Goal: Task Accomplishment & Management: Use online tool/utility

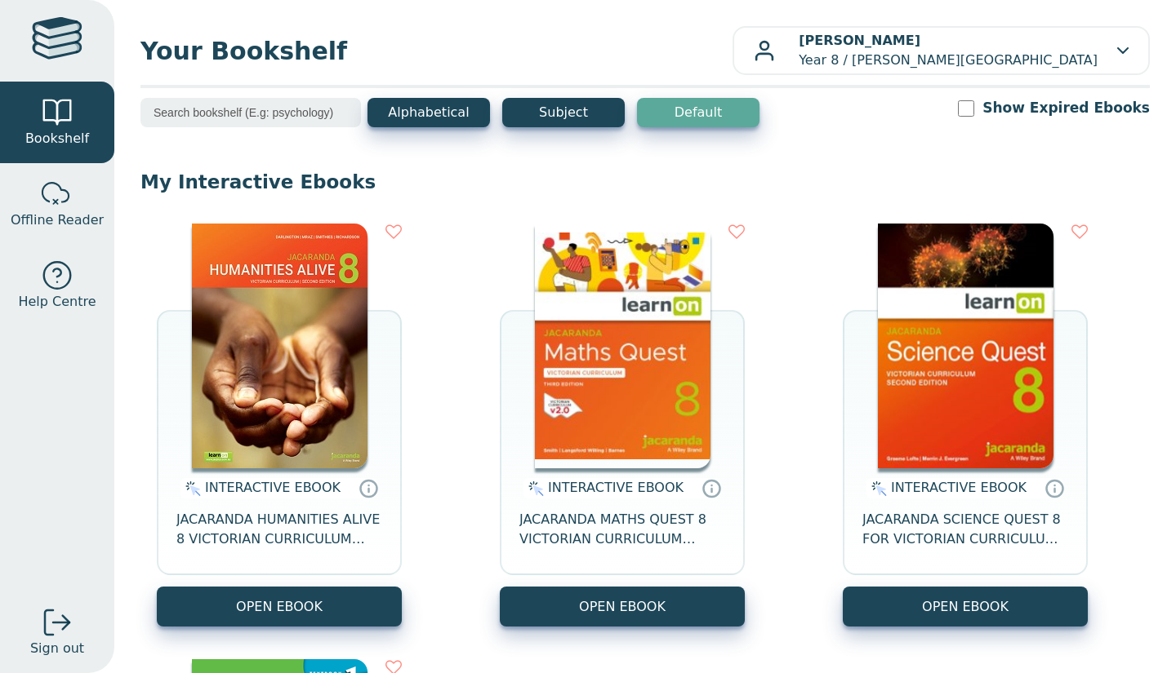
scroll to position [4, 0]
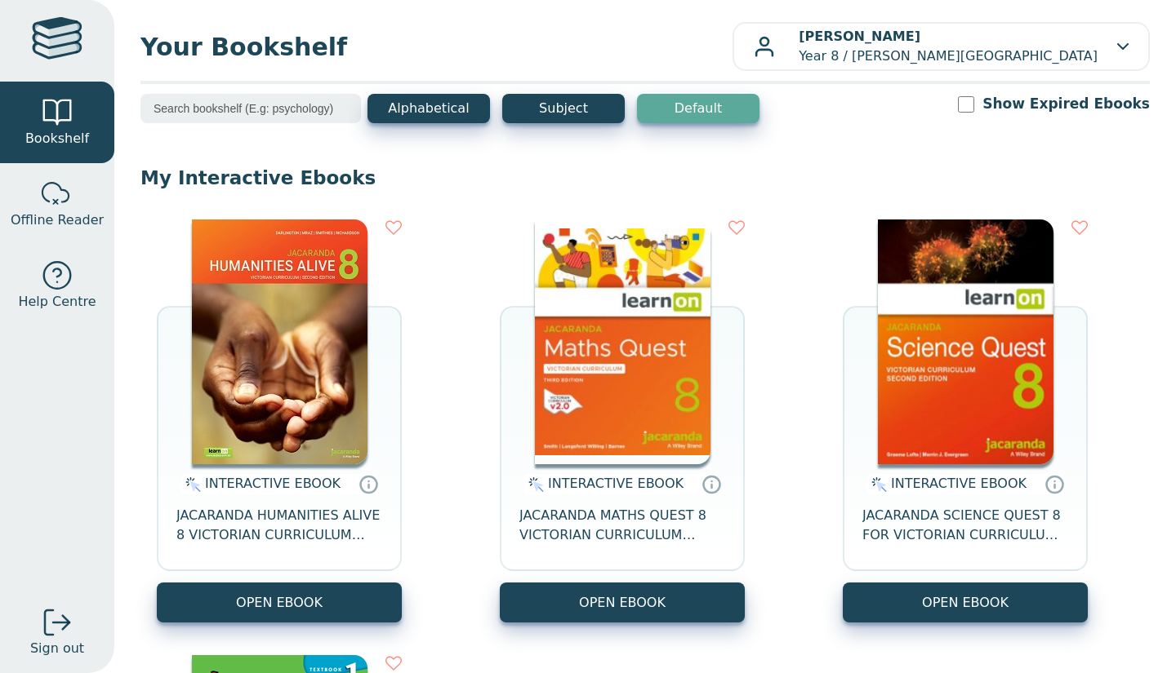
click at [478, 401] on div "INTERACTIVE EBOOK JACARANDA HUMANITIES ALIVE 8 VICTORIAN CURRICULUM LEARNON EBO…" at bounding box center [644, 639] width 1009 height 872
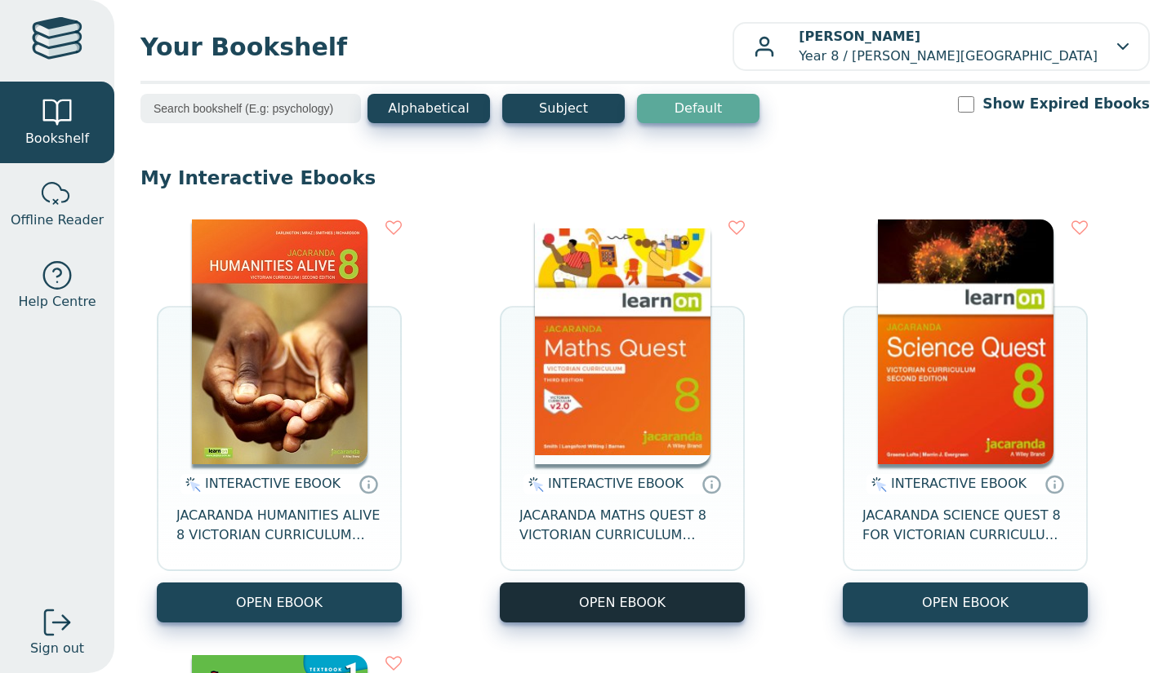
click at [624, 601] on button "OPEN EBOOK" at bounding box center [622, 603] width 245 height 40
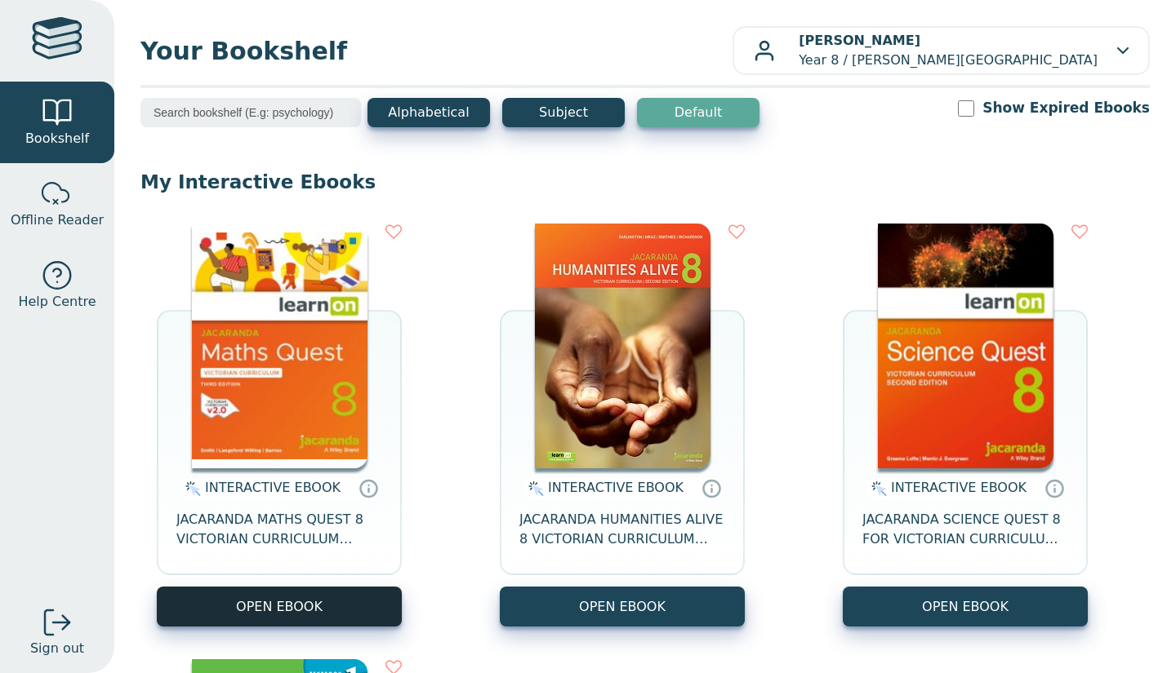
click at [327, 616] on button "OPEN EBOOK" at bounding box center [279, 607] width 245 height 40
